Goal: Information Seeking & Learning: Learn about a topic

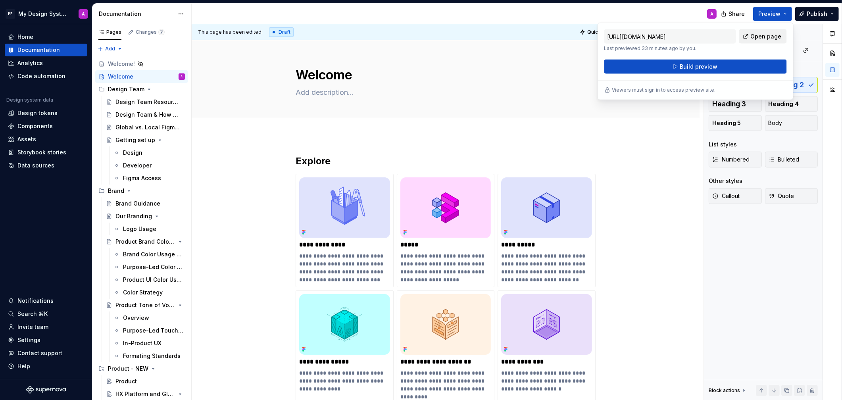
click at [759, 37] on span "Open page" at bounding box center [766, 37] width 31 height 8
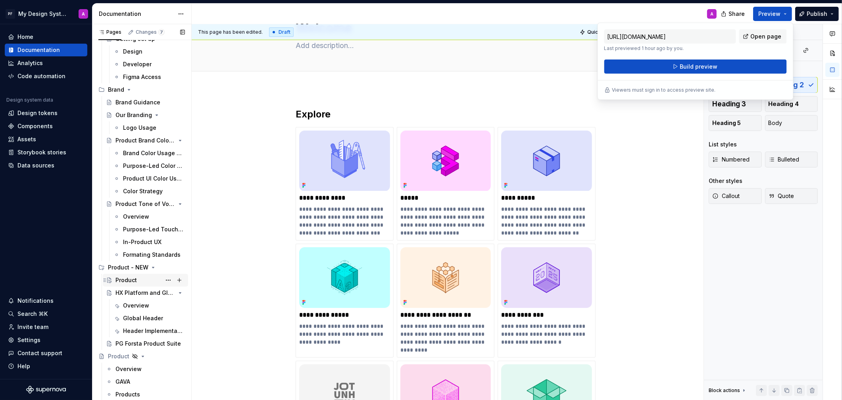
scroll to position [103, 0]
click at [120, 275] on div "Product" at bounding box center [125, 278] width 21 height 8
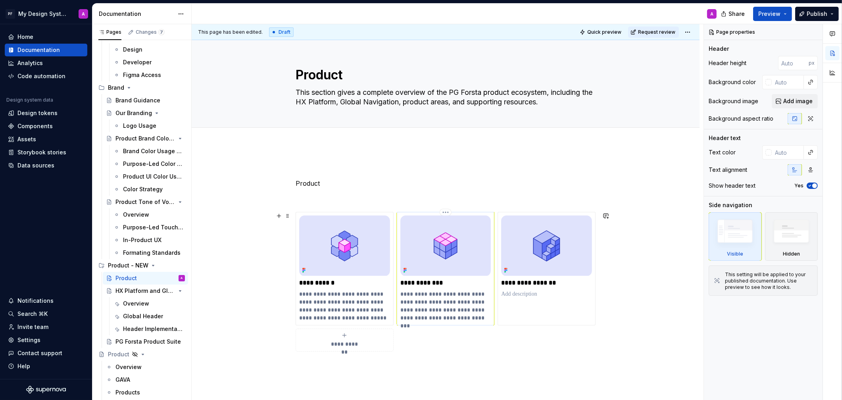
click at [438, 253] on img at bounding box center [445, 245] width 91 height 60
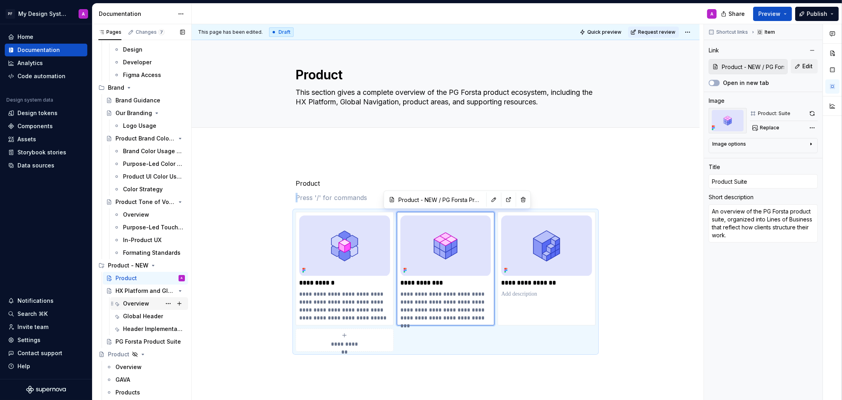
click at [143, 300] on div "Overview" at bounding box center [136, 304] width 26 height 8
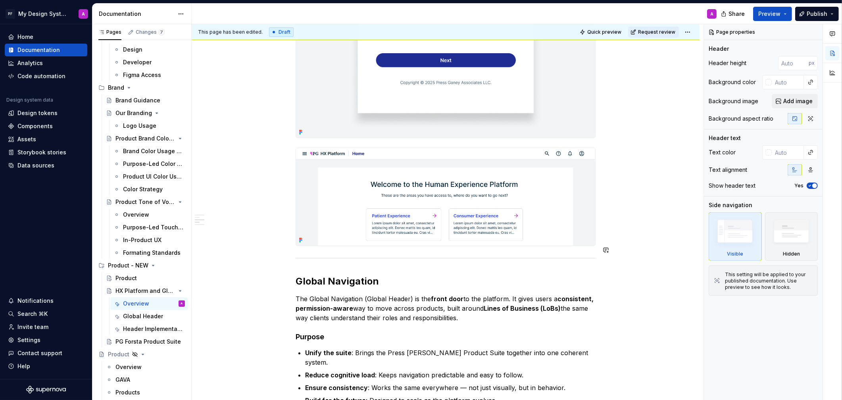
scroll to position [508, 0]
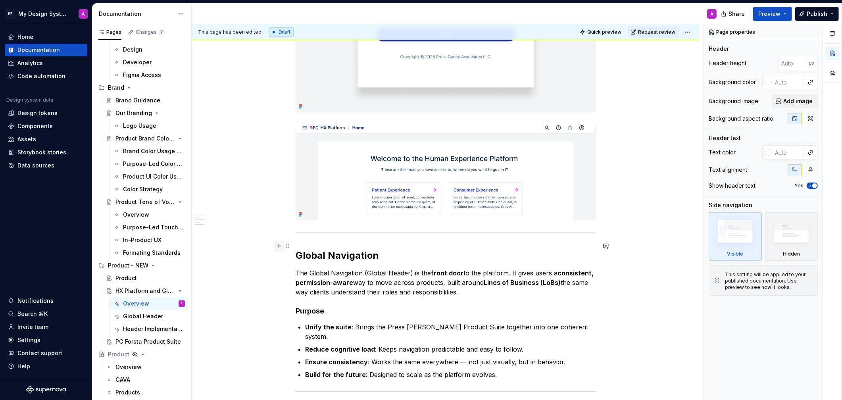
type textarea "*"
click at [281, 246] on button "button" at bounding box center [278, 245] width 11 height 11
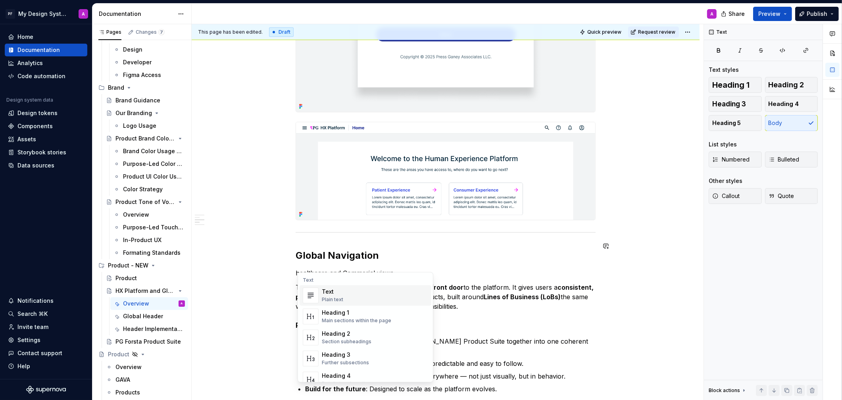
click at [334, 290] on div "Text" at bounding box center [332, 292] width 21 height 8
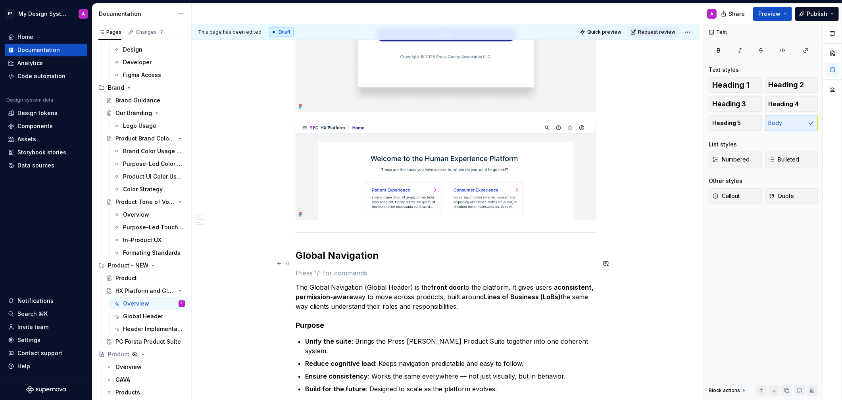
click at [409, 268] on p at bounding box center [446, 273] width 300 height 10
click at [298, 268] on p "healthcare and commerial views" at bounding box center [446, 273] width 300 height 10
click at [296, 261] on div "The HX Platform provides the entry point, and the Global Navigation connects ev…" at bounding box center [446, 166] width 508 height 1055
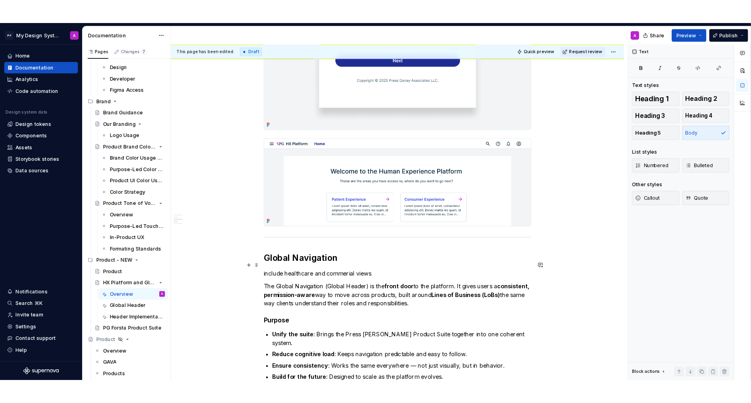
scroll to position [501, 0]
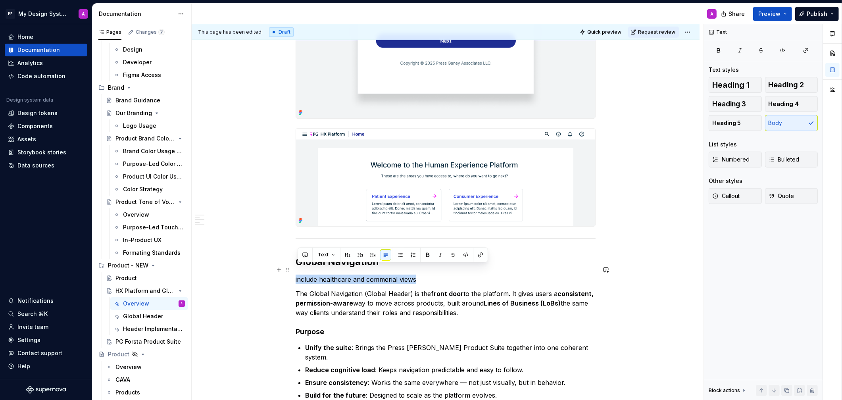
drag, startPoint x: 424, startPoint y: 271, endPoint x: 297, endPoint y: 267, distance: 127.0
click at [297, 267] on div "The HX Platform provides the entry point, and the Global Navigation connects ev…" at bounding box center [446, 173] width 508 height 1055
click at [732, 196] on span "Callout" at bounding box center [725, 196] width 27 height 8
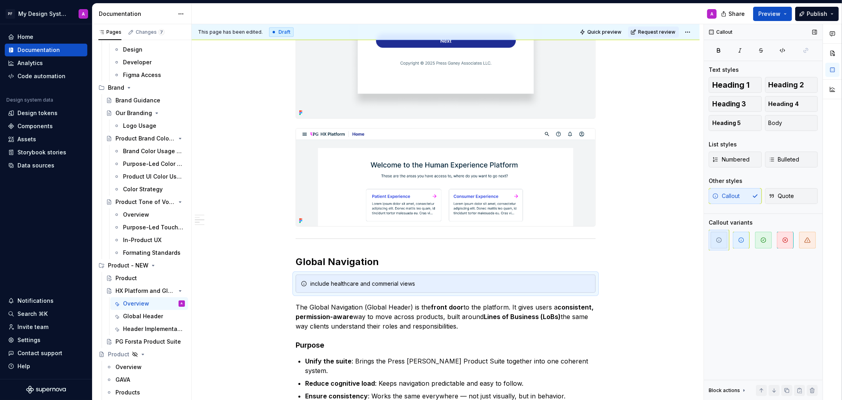
click at [818, 242] on div "Callout Text styles Heading 1 Heading 2 Heading 3 Heading 4 Heading 5 Body List…" at bounding box center [763, 212] width 119 height 376
click at [809, 242] on icon "button" at bounding box center [808, 240] width 6 height 5
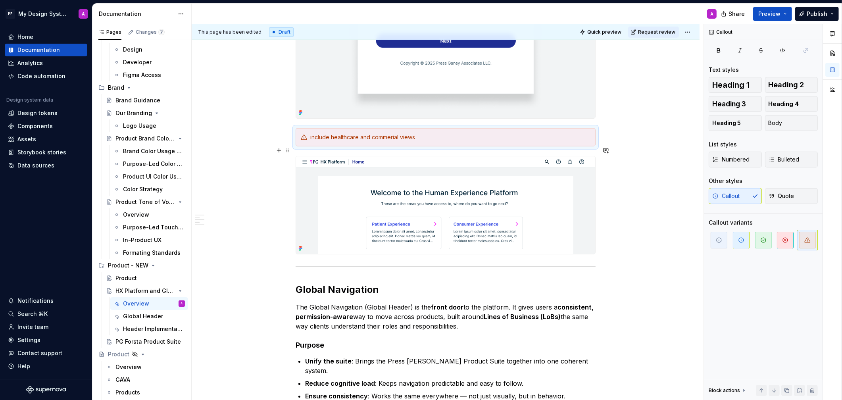
click at [638, 237] on div "The HX Platform provides the entry point, and the Global Navigation connects ev…" at bounding box center [446, 180] width 508 height 1069
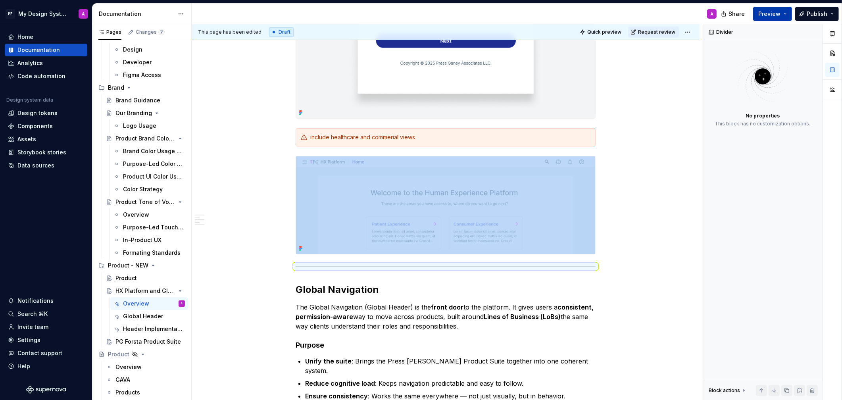
click at [771, 12] on span "Preview" at bounding box center [769, 14] width 22 height 8
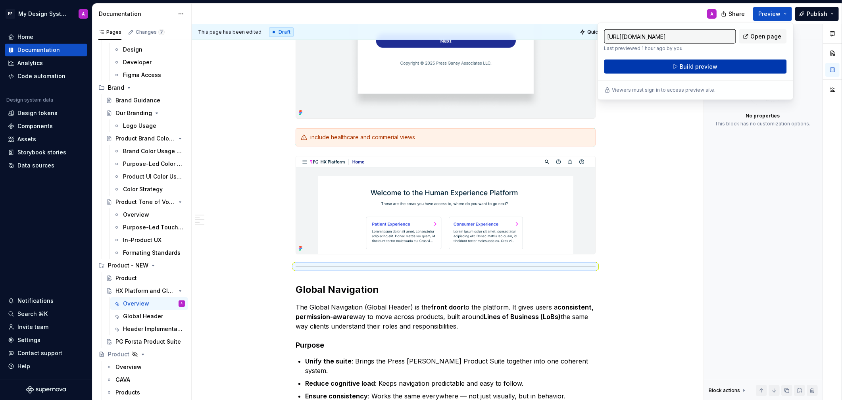
click at [699, 67] on span "Build preview" at bounding box center [699, 67] width 38 height 8
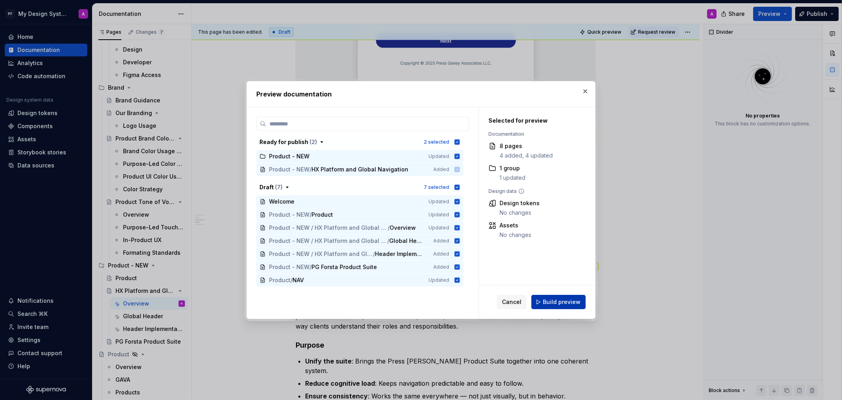
click at [560, 300] on span "Build preview" at bounding box center [562, 302] width 38 height 8
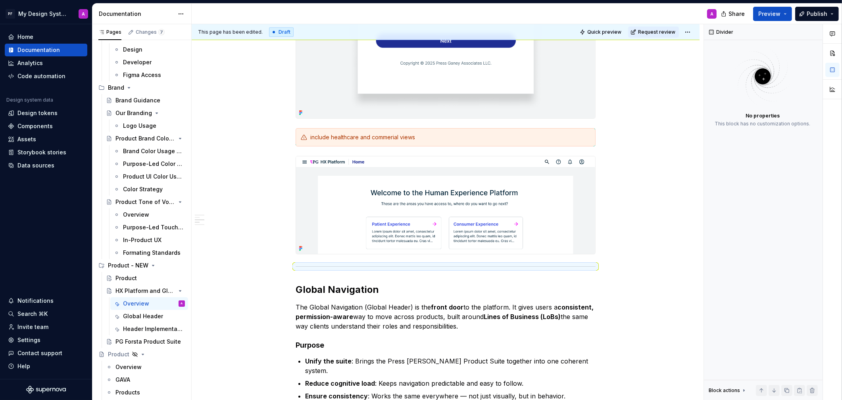
type textarea "*"
